Goal: Task Accomplishment & Management: Use online tool/utility

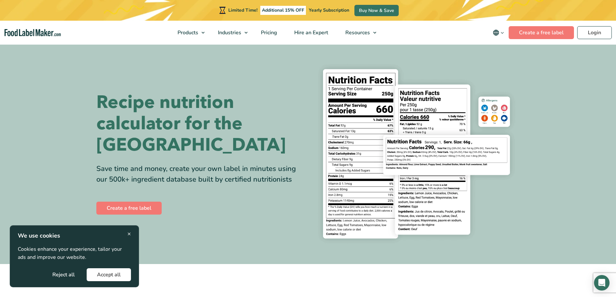
click at [134, 219] on div "Recipe nutrition calculator for the UK Save time and money, create your own lab…" at bounding box center [307, 153] width 423 height 189
click at [115, 274] on button "Accept all" at bounding box center [109, 274] width 44 height 13
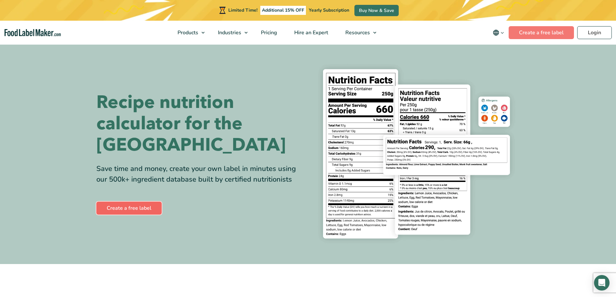
click at [137, 202] on link "Create a free label" at bounding box center [128, 208] width 65 height 13
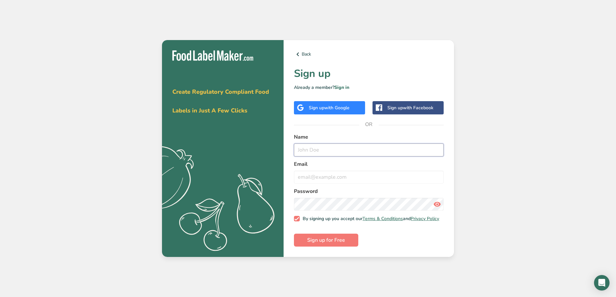
click at [320, 147] on input "text" at bounding box center [369, 149] width 150 height 13
type input "[PERSON_NAME]"
click at [327, 176] on input "email" at bounding box center [369, 177] width 150 height 13
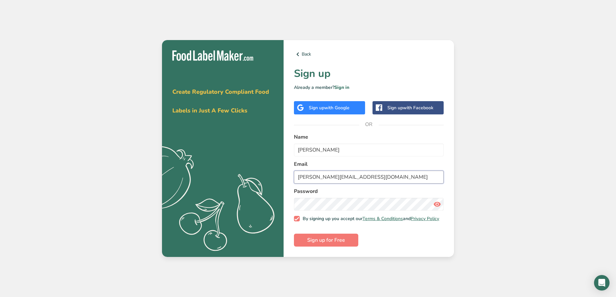
type input "[PERSON_NAME][EMAIL_ADDRESS][DOMAIN_NAME]"
click at [328, 243] on span "Sign up for Free" at bounding box center [326, 240] width 38 height 8
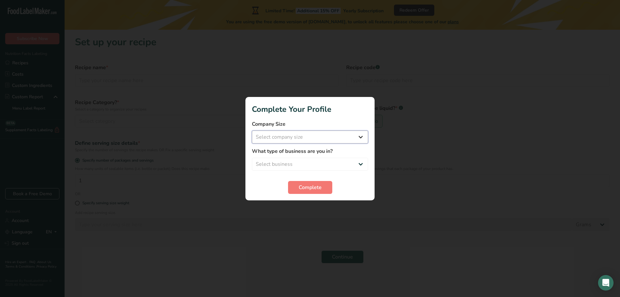
click at [359, 137] on select "Select company size Fewer than 10 Employees 10 to 50 Employees 51 to 500 Employ…" at bounding box center [310, 137] width 116 height 13
select select "1"
click at [252, 131] on select "Select company size Fewer than 10 Employees 10 to 50 Employees 51 to 500 Employ…" at bounding box center [310, 137] width 116 height 13
click at [362, 164] on select "Select business Packaged Food Manufacturer Restaurant & Cafe Bakery Meal Plans …" at bounding box center [310, 164] width 116 height 13
select select "8"
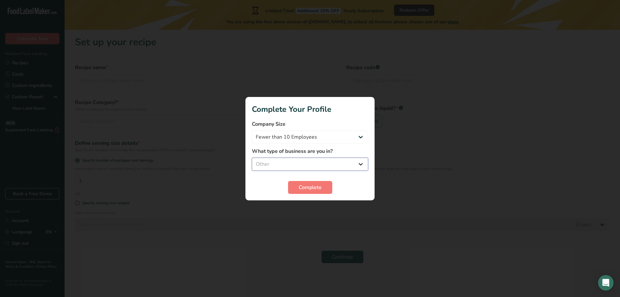
click at [252, 158] on select "Select business Packaged Food Manufacturer Restaurant & Cafe Bakery Meal Plans …" at bounding box center [310, 164] width 116 height 13
click at [319, 188] on span "Complete" at bounding box center [310, 188] width 23 height 8
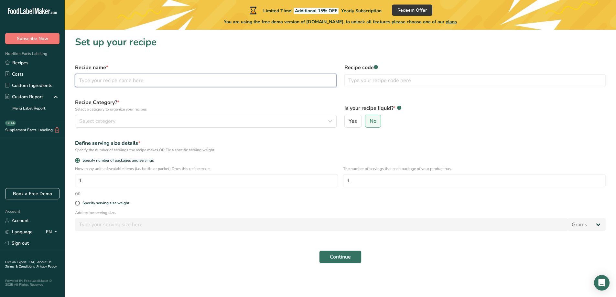
click at [147, 79] on input "text" at bounding box center [205, 80] width 261 height 13
type input "Omelette"
click at [350, 118] on span "Yes" at bounding box center [352, 121] width 8 height 6
click at [349, 119] on input "Yes" at bounding box center [346, 121] width 4 height 4
radio input "true"
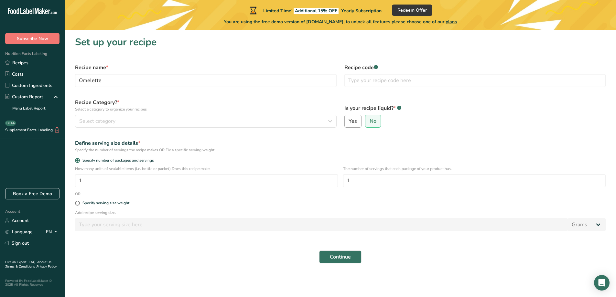
radio input "false"
select select "22"
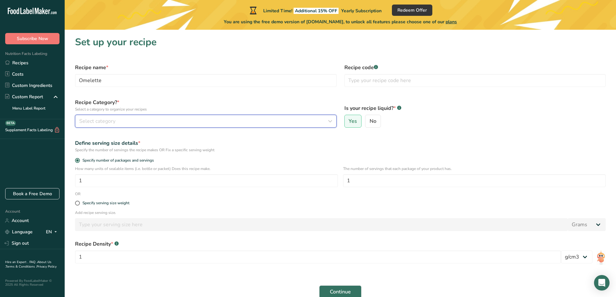
click at [110, 121] on span "Select category" at bounding box center [97, 121] width 36 height 8
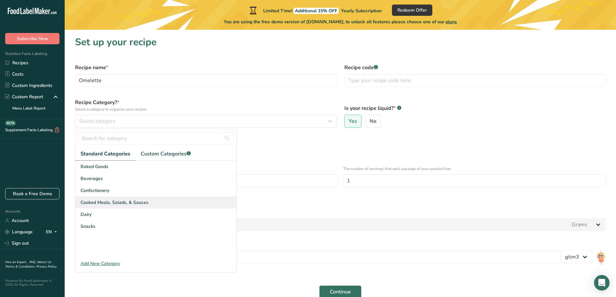
click at [111, 202] on span "Cooked Meals, Salads, & Sauces" at bounding box center [114, 202] width 68 height 7
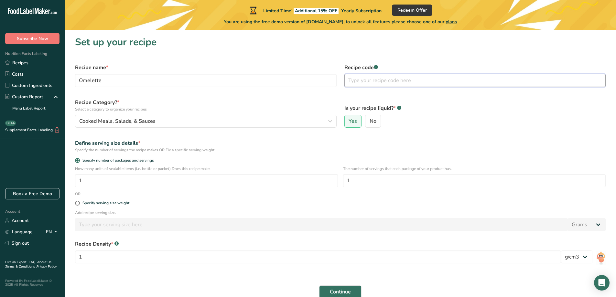
click at [354, 81] on input "text" at bounding box center [474, 80] width 261 height 13
type input "24 large eggs"
click at [319, 285] on button "Continue" at bounding box center [340, 291] width 42 height 13
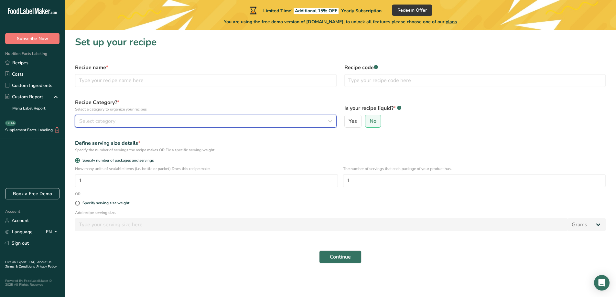
click at [216, 117] on div "Select category" at bounding box center [203, 121] width 249 height 8
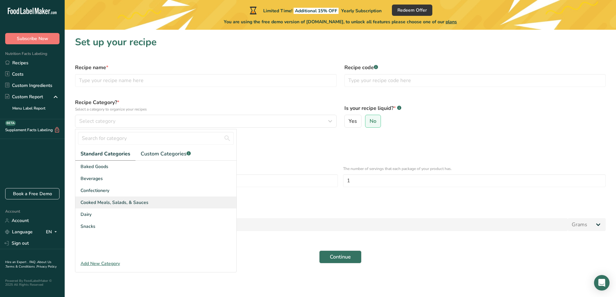
click at [107, 203] on span "Cooked Meals, Salads, & Sauces" at bounding box center [114, 202] width 68 height 7
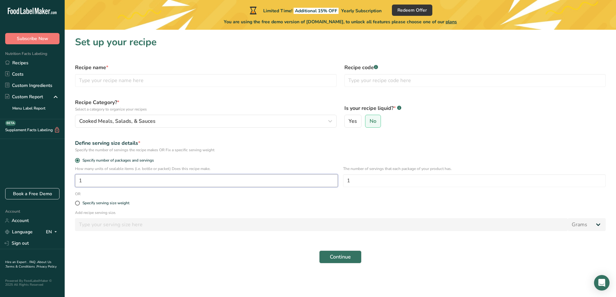
drag, startPoint x: 83, startPoint y: 180, endPoint x: 76, endPoint y: 180, distance: 6.5
click at [76, 180] on input "1" at bounding box center [206, 180] width 263 height 13
type input "8"
click at [337, 260] on span "Continue" at bounding box center [340, 257] width 21 height 8
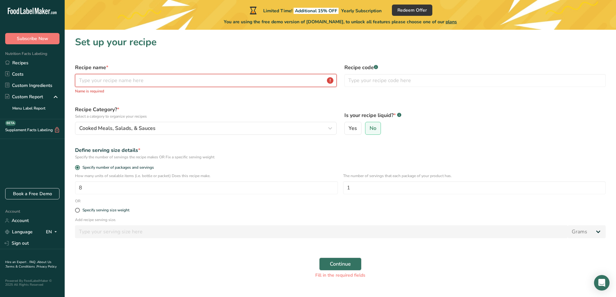
click at [126, 79] on input "text" at bounding box center [205, 80] width 261 height 13
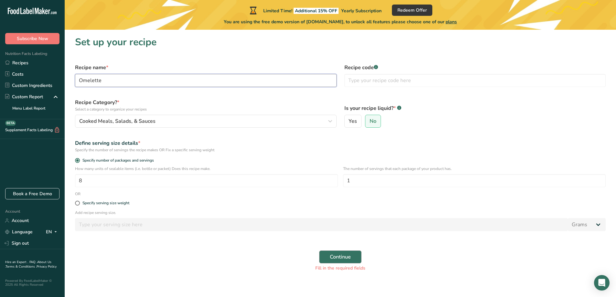
type input "Omelette"
click at [349, 256] on span "Continue" at bounding box center [340, 257] width 21 height 8
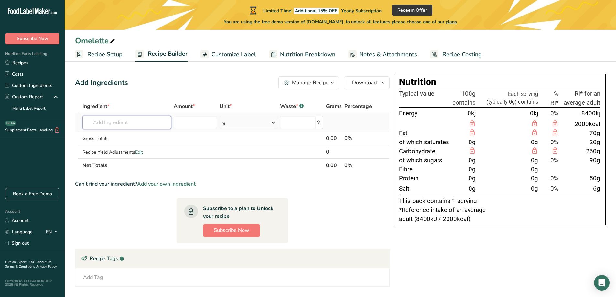
click at [102, 124] on input "text" at bounding box center [126, 122] width 89 height 13
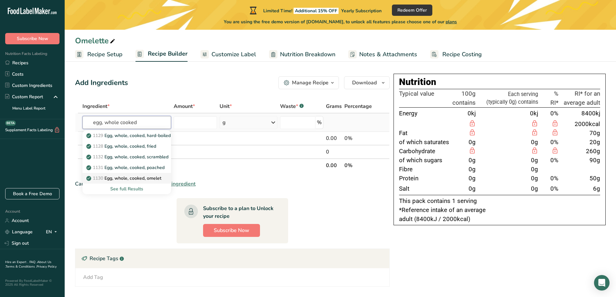
type input "egg, whole cooked"
click at [133, 179] on p "1130 Egg, whole, cooked, omelet" at bounding box center [125, 178] width 74 height 7
type input "Egg, whole, cooked, omelet"
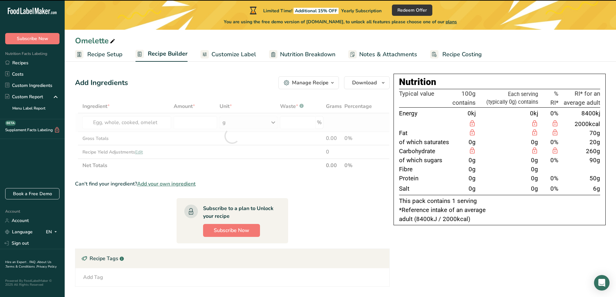
type input "0"
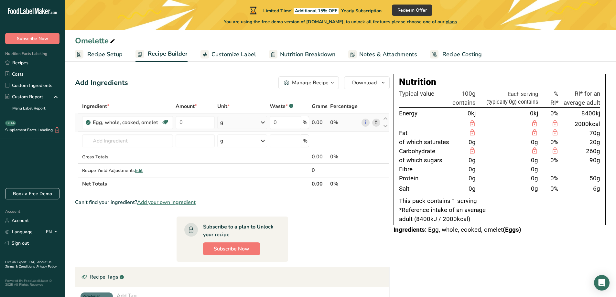
click at [263, 123] on icon at bounding box center [263, 123] width 8 height 12
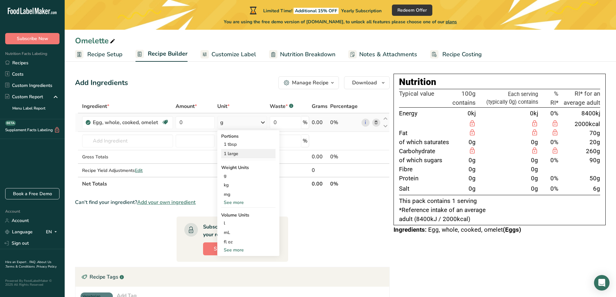
click at [238, 154] on div "1 large" at bounding box center [248, 153] width 54 height 9
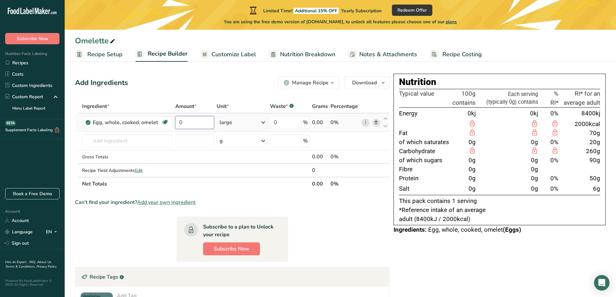
drag, startPoint x: 196, startPoint y: 122, endPoint x: 177, endPoint y: 122, distance: 18.1
click at [177, 122] on input "0" at bounding box center [194, 122] width 38 height 13
type input "24"
click at [108, 139] on div "Ingredient * Amount * Unit * Waste * .a-a{fill:#347362;}.b-a{fill:#fff;} Grams …" at bounding box center [232, 145] width 314 height 91
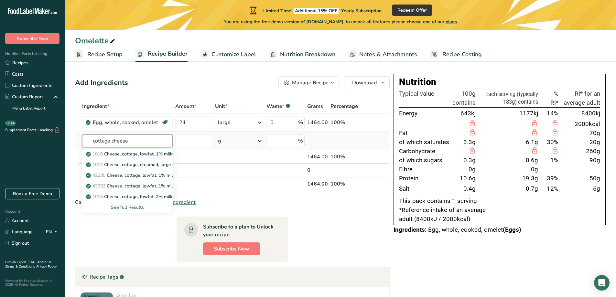
type input "cottage cheese"
click at [124, 208] on div "See full Results" at bounding box center [127, 207] width 80 height 7
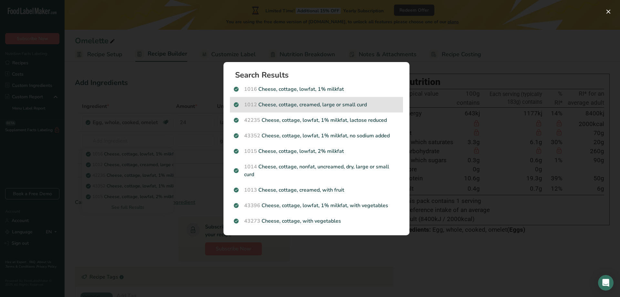
click at [309, 105] on p "1012 Cheese, cottage, creamed, large or small curd" at bounding box center [316, 105] width 165 height 8
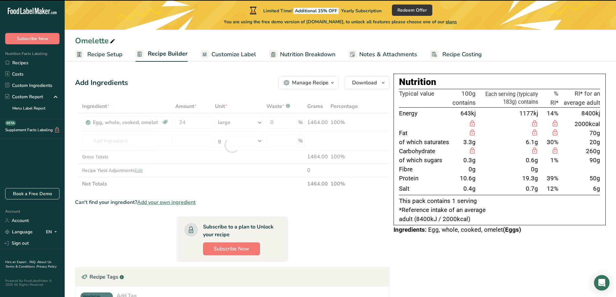
type input "0"
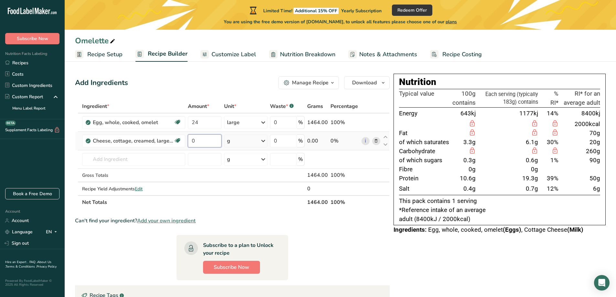
drag, startPoint x: 201, startPoint y: 140, endPoint x: 187, endPoint y: 141, distance: 13.9
click at [188, 141] on input "0" at bounding box center [205, 140] width 34 height 13
type input "300"
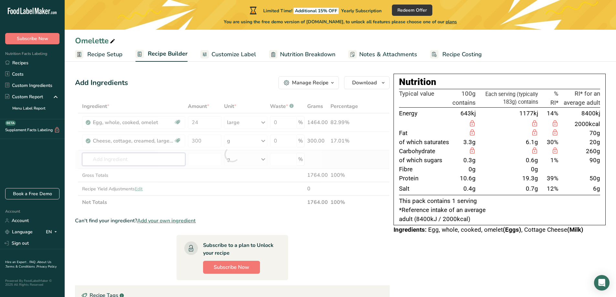
click at [154, 161] on div "Ingredient * Amount * Unit * Waste * .a-a{fill:#347362;}.b-a{fill:#fff;} Grams …" at bounding box center [232, 155] width 314 height 110
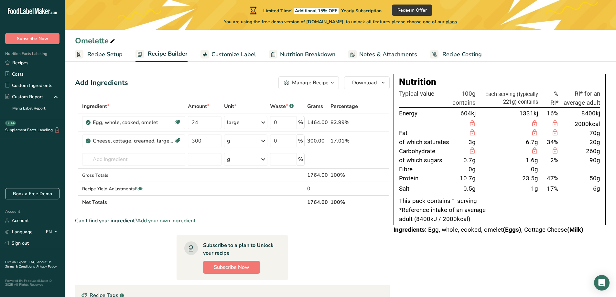
click at [97, 55] on span "Recipe Setup" at bounding box center [104, 54] width 35 height 9
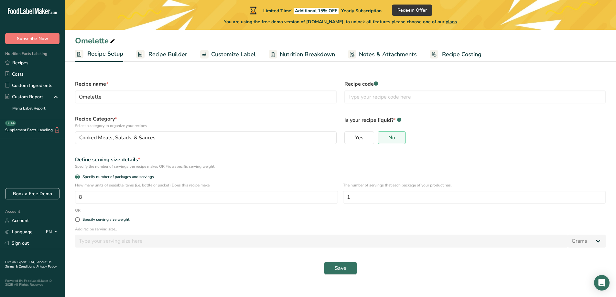
click at [170, 55] on span "Recipe Builder" at bounding box center [167, 54] width 39 height 9
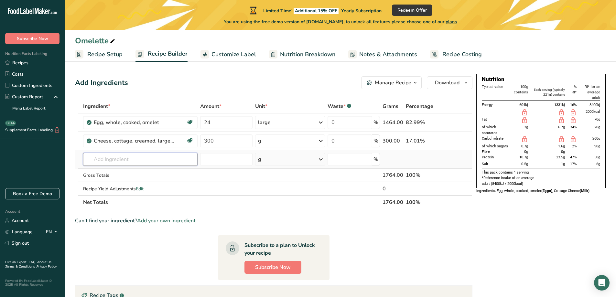
click at [126, 159] on input "text" at bounding box center [140, 159] width 115 height 13
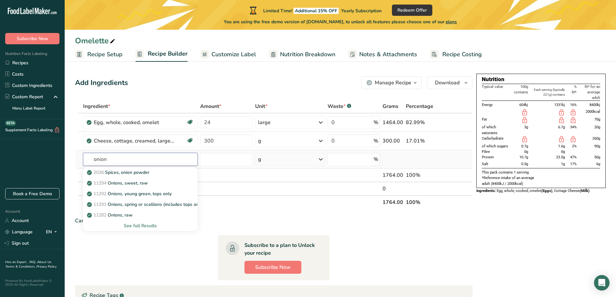
type input "onion"
click at [149, 224] on div "See full Results" at bounding box center [140, 225] width 104 height 7
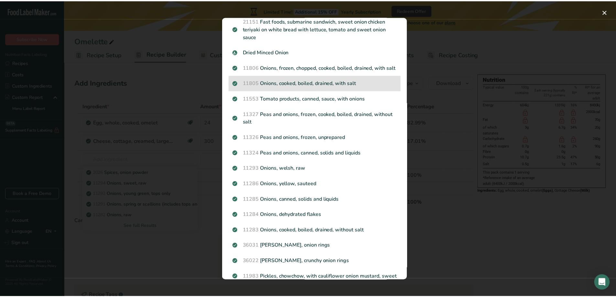
scroll to position [679, 0]
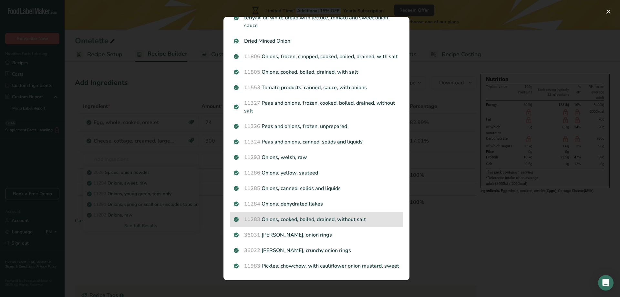
click at [299, 223] on p "11283 Onions, cooked, boiled, drained, without salt" at bounding box center [316, 220] width 165 height 8
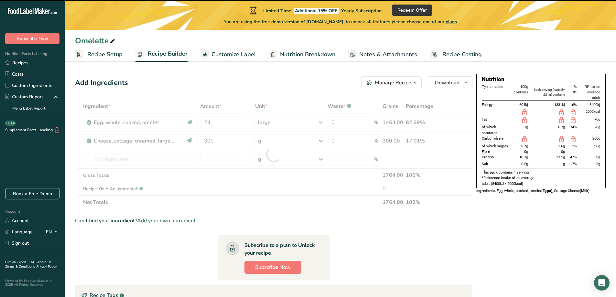
type input "0"
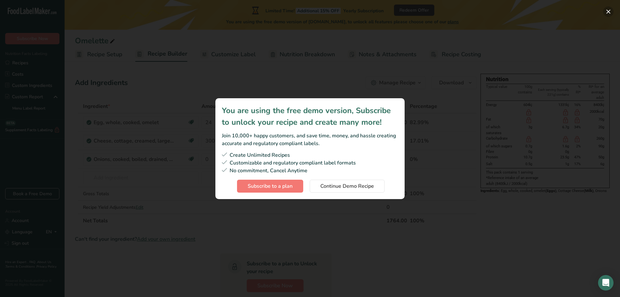
click at [608, 12] on button "Subscription modal" at bounding box center [609, 11] width 10 height 10
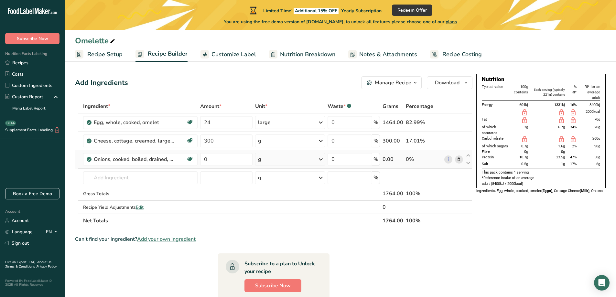
click at [322, 160] on icon at bounding box center [321, 160] width 8 height 12
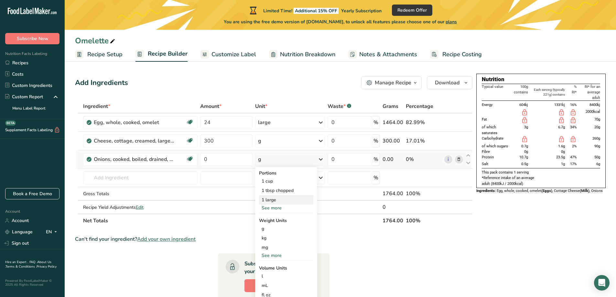
click at [287, 198] on div "1 large" at bounding box center [286, 199] width 54 height 9
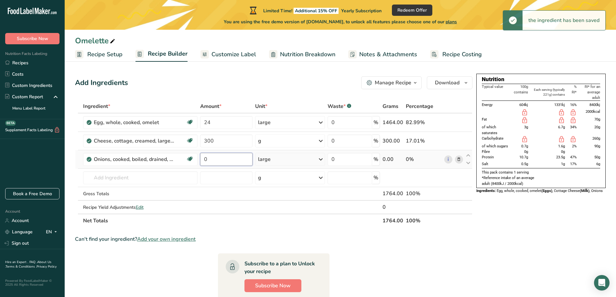
drag, startPoint x: 212, startPoint y: 159, endPoint x: 205, endPoint y: 159, distance: 7.8
click at [205, 159] on input "0" at bounding box center [226, 159] width 52 height 13
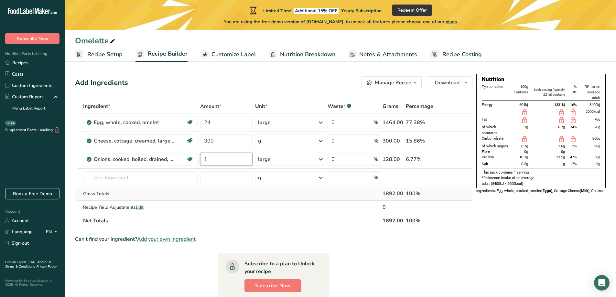
type input "1"
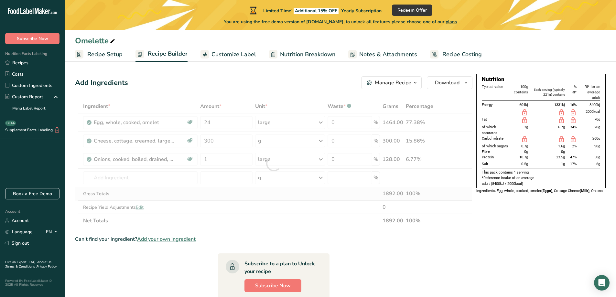
click at [235, 194] on div "Ingredient * Amount * Unit * Waste * .a-a{fill:#347362;}.b-a{fill:#fff;} Grams …" at bounding box center [273, 164] width 397 height 128
